Goal: Information Seeking & Learning: Learn about a topic

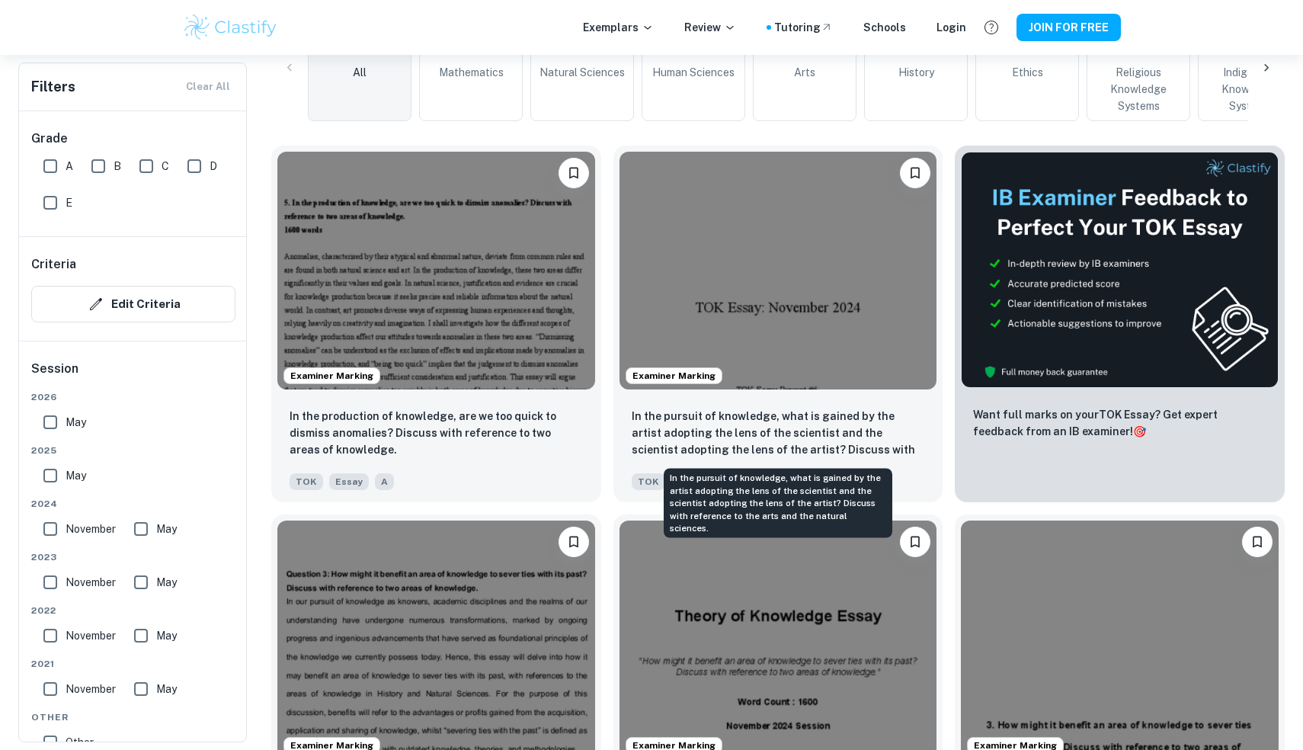
scroll to position [410, 0]
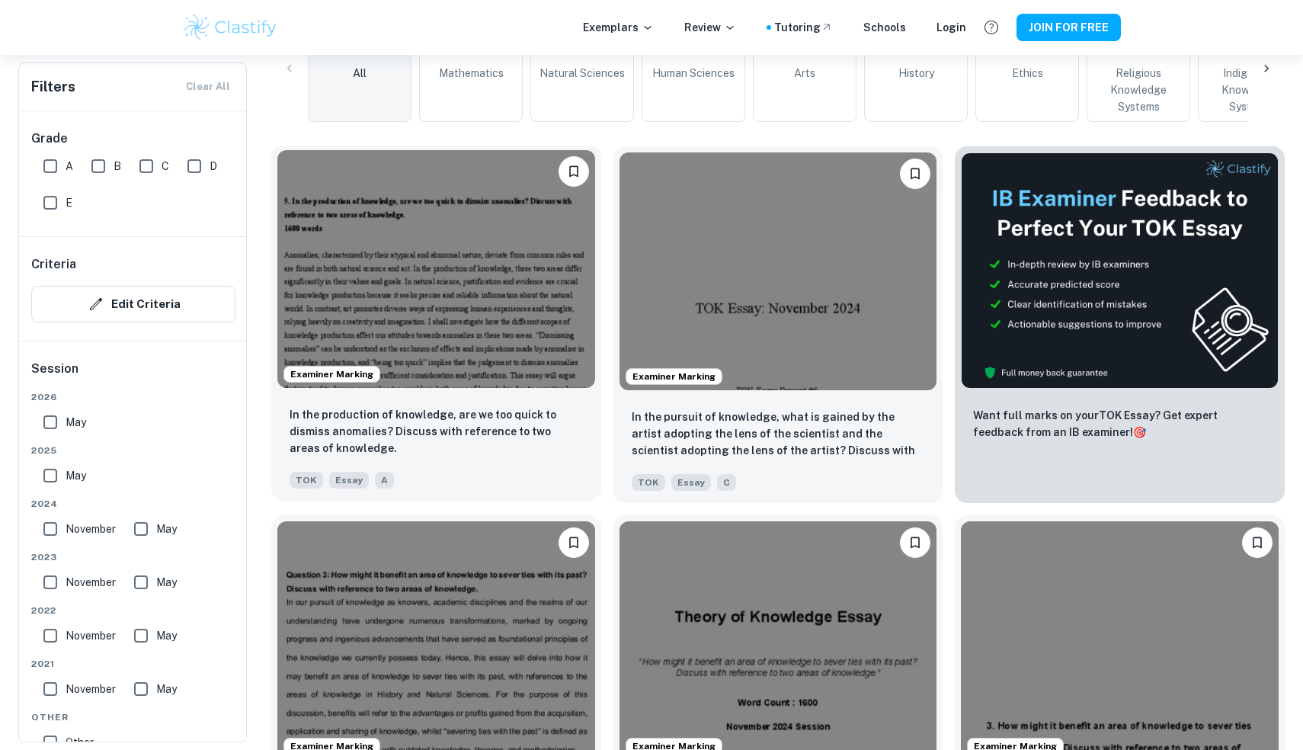
click at [440, 277] on img at bounding box center [436, 269] width 318 height 238
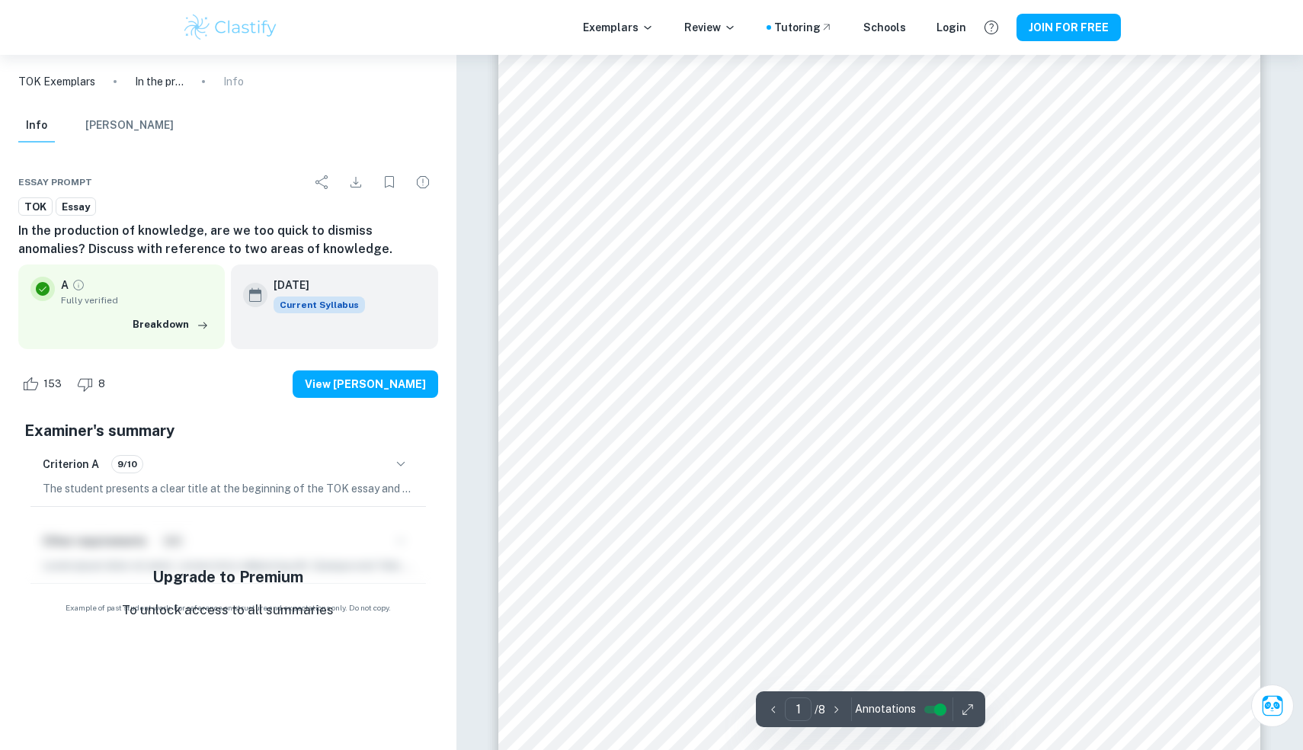
scroll to position [159, 0]
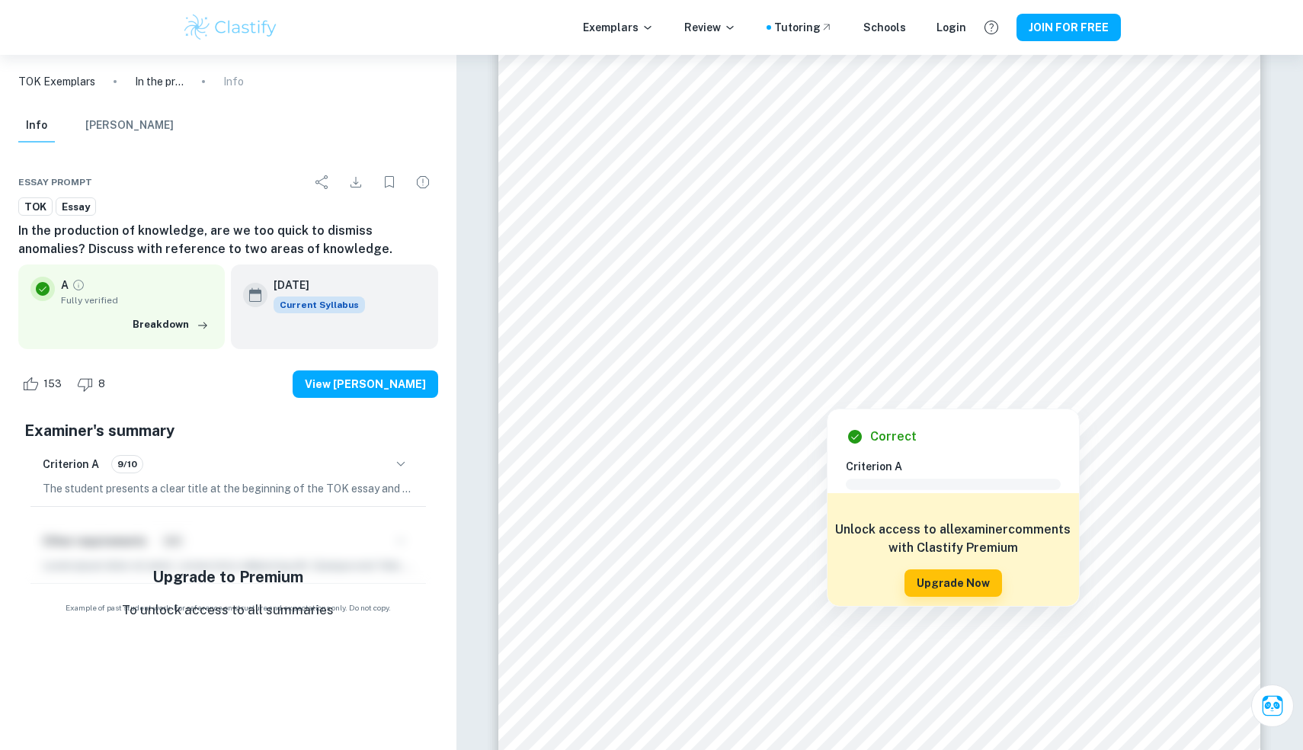
click at [820, 305] on div at bounding box center [870, 319] width 564 height 37
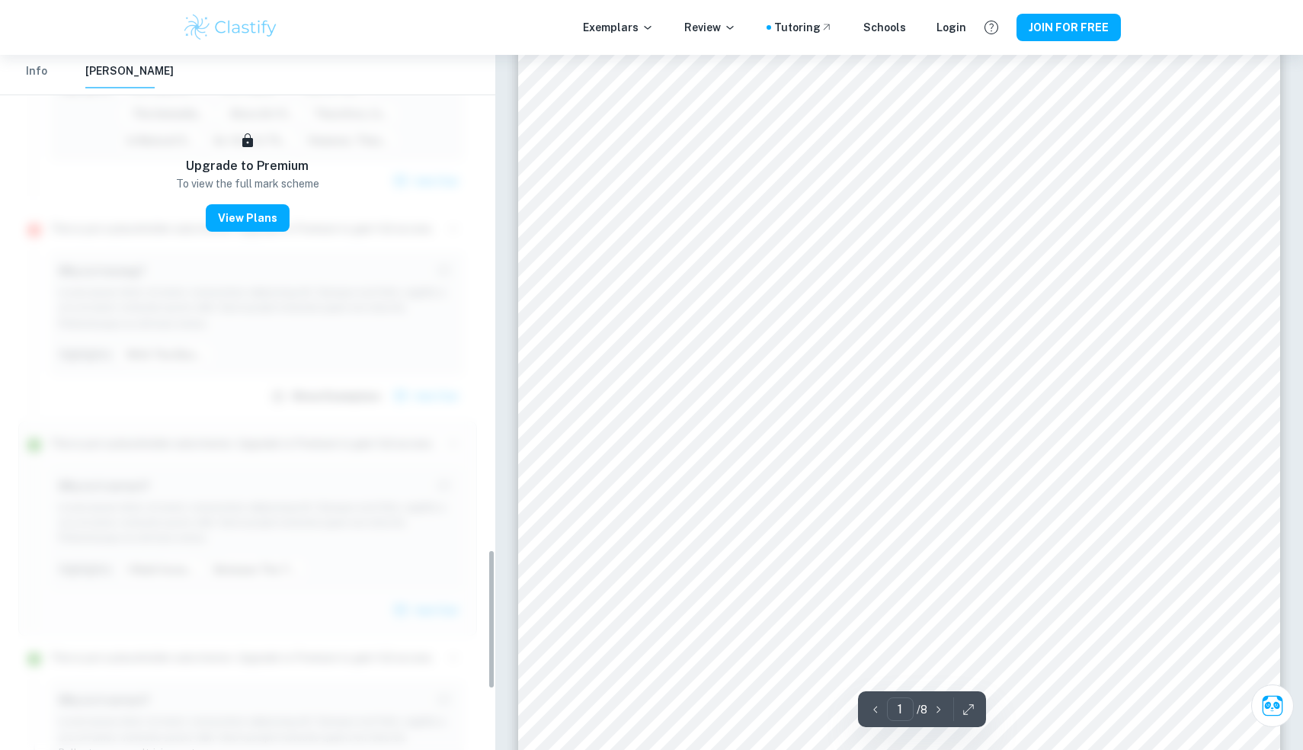
scroll to position [2456, 0]
